Goal: Information Seeking & Learning: Find specific fact

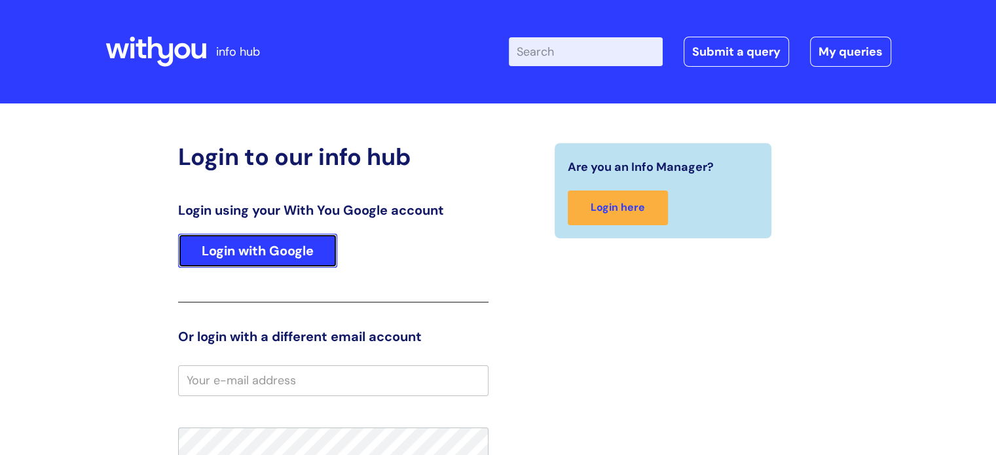
click at [293, 255] on link "Login with Google" at bounding box center [257, 251] width 159 height 34
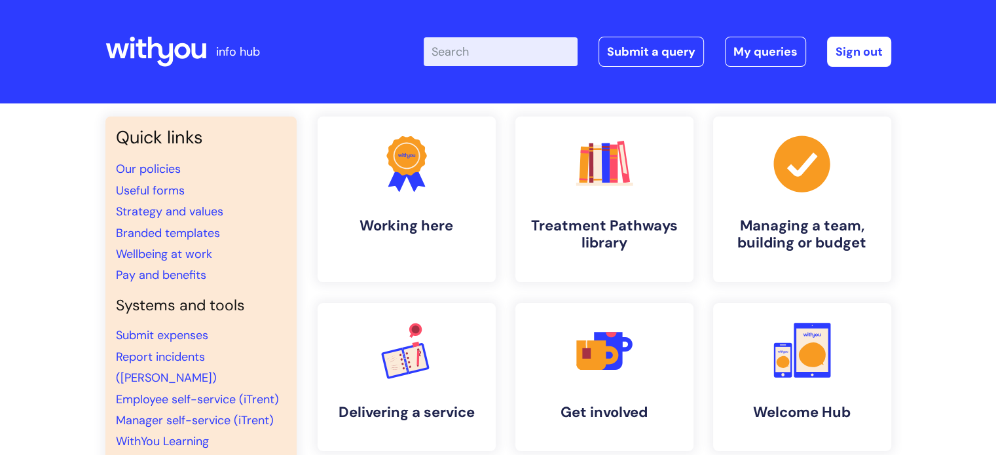
click at [517, 49] on input "Enter your search term here..." at bounding box center [501, 51] width 154 height 29
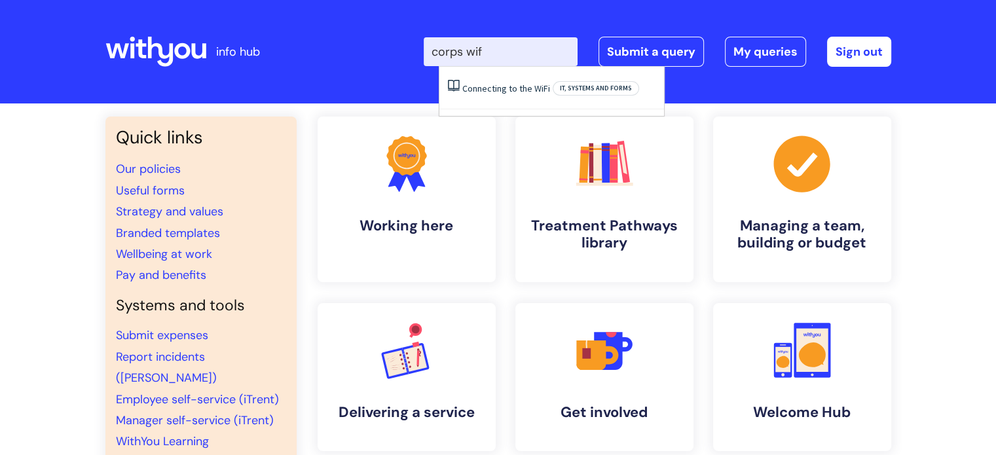
type input "corps wifi"
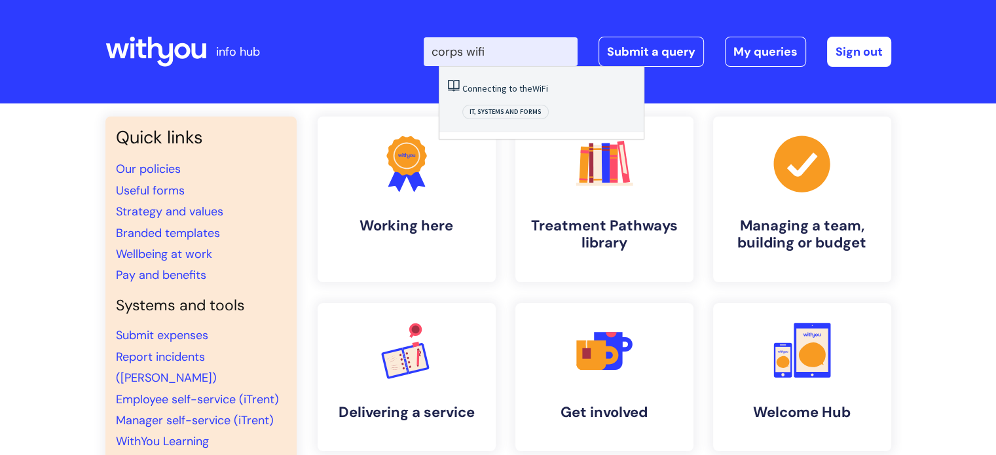
click at [521, 89] on link "Connecting to the WiFi" at bounding box center [505, 89] width 86 height 12
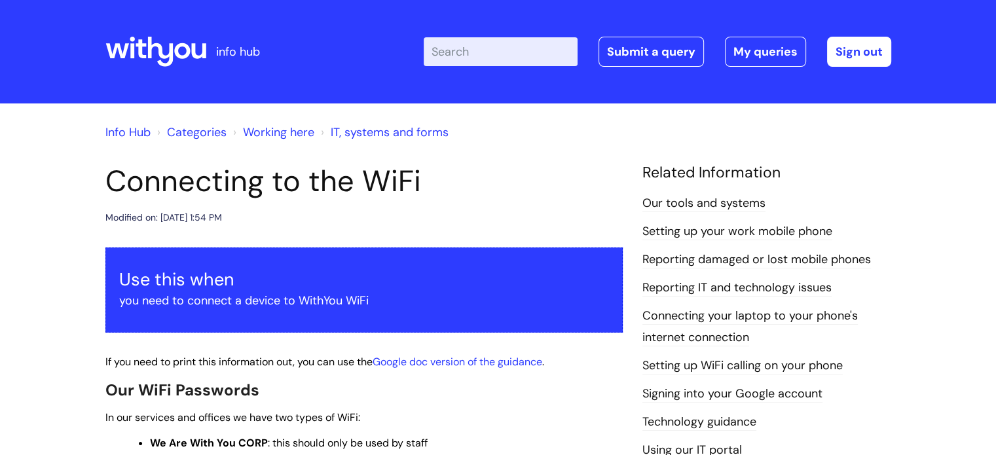
scroll to position [219, 0]
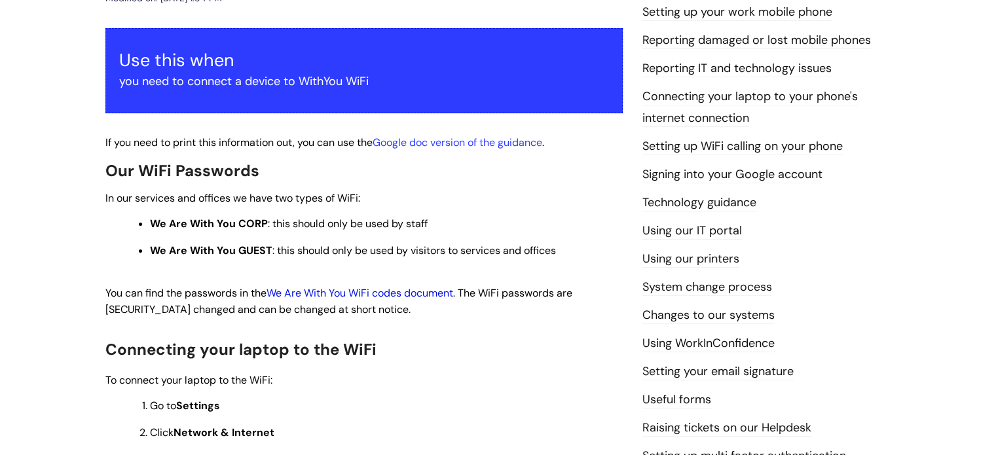
click at [390, 295] on link "We Are With You WiFi codes document" at bounding box center [359, 293] width 187 height 14
